Goal: Information Seeking & Learning: Find specific fact

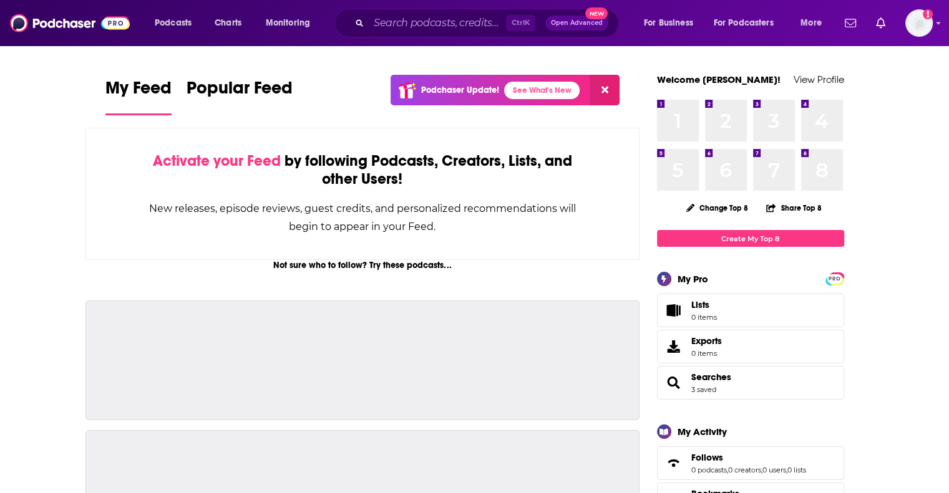
click at [431, 34] on div "Ctrl K Open Advanced New" at bounding box center [476, 23] width 284 height 29
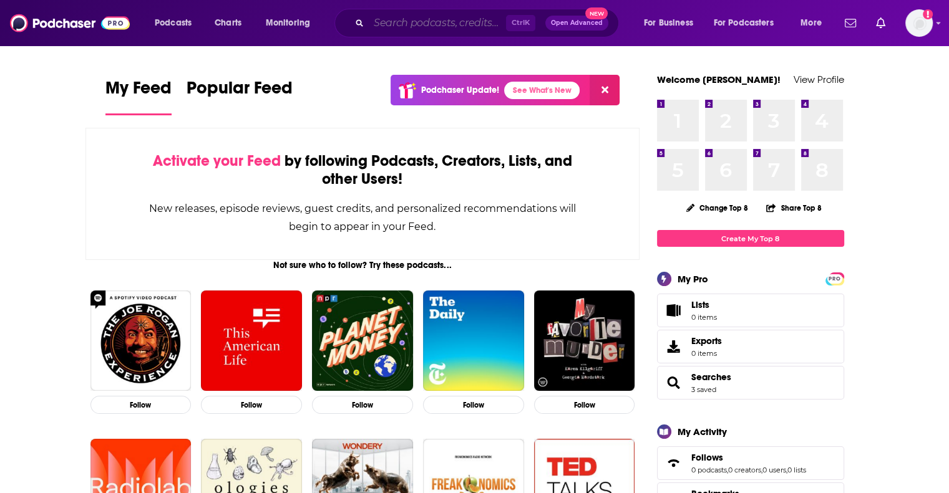
click at [427, 29] on input "Search podcasts, credits, & more..." at bounding box center [437, 23] width 137 height 20
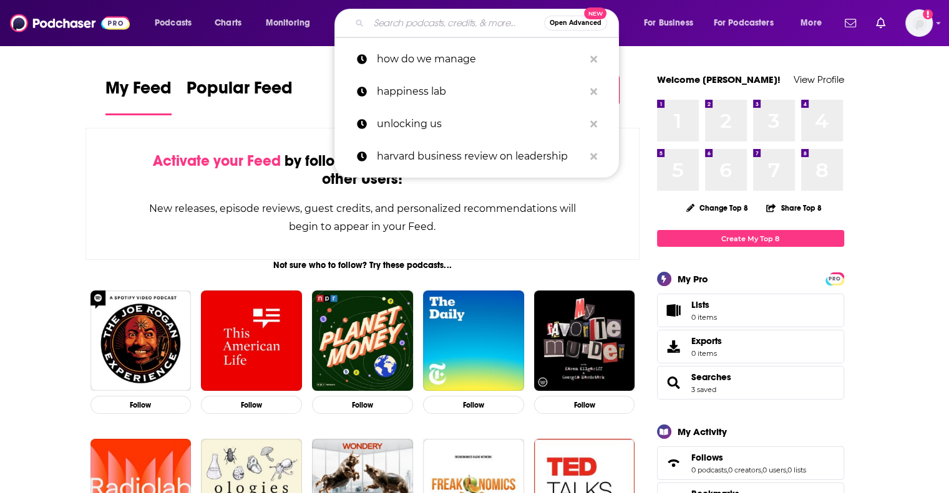
paste input "[PERSON_NAME]"
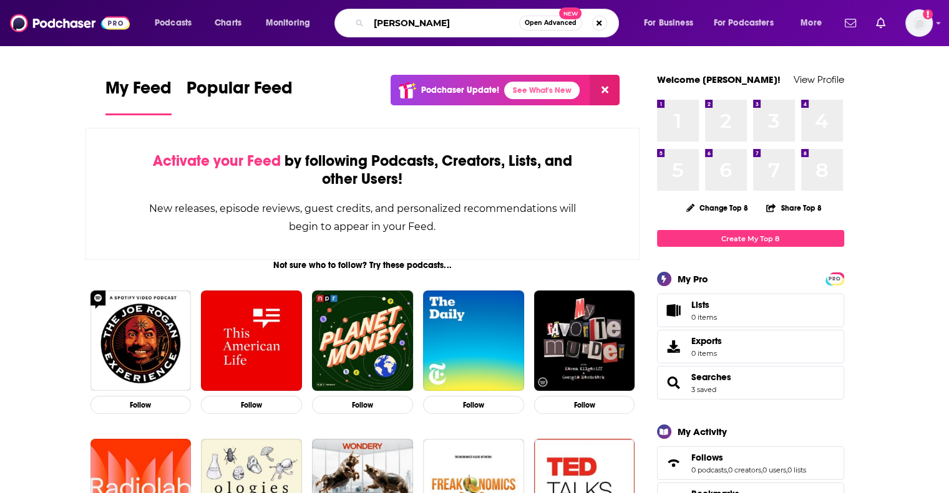
type input "[PERSON_NAME]"
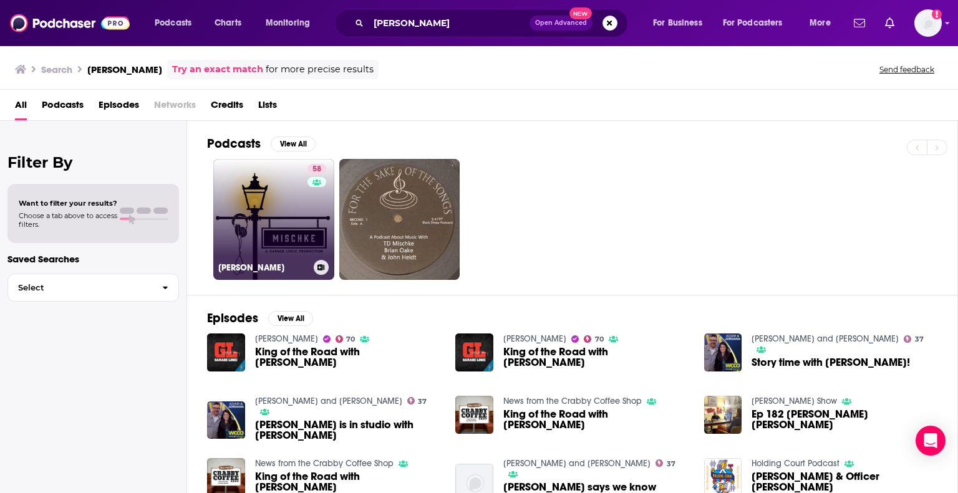
click at [275, 205] on link "58 [PERSON_NAME]" at bounding box center [273, 219] width 121 height 121
